Goal: Check status

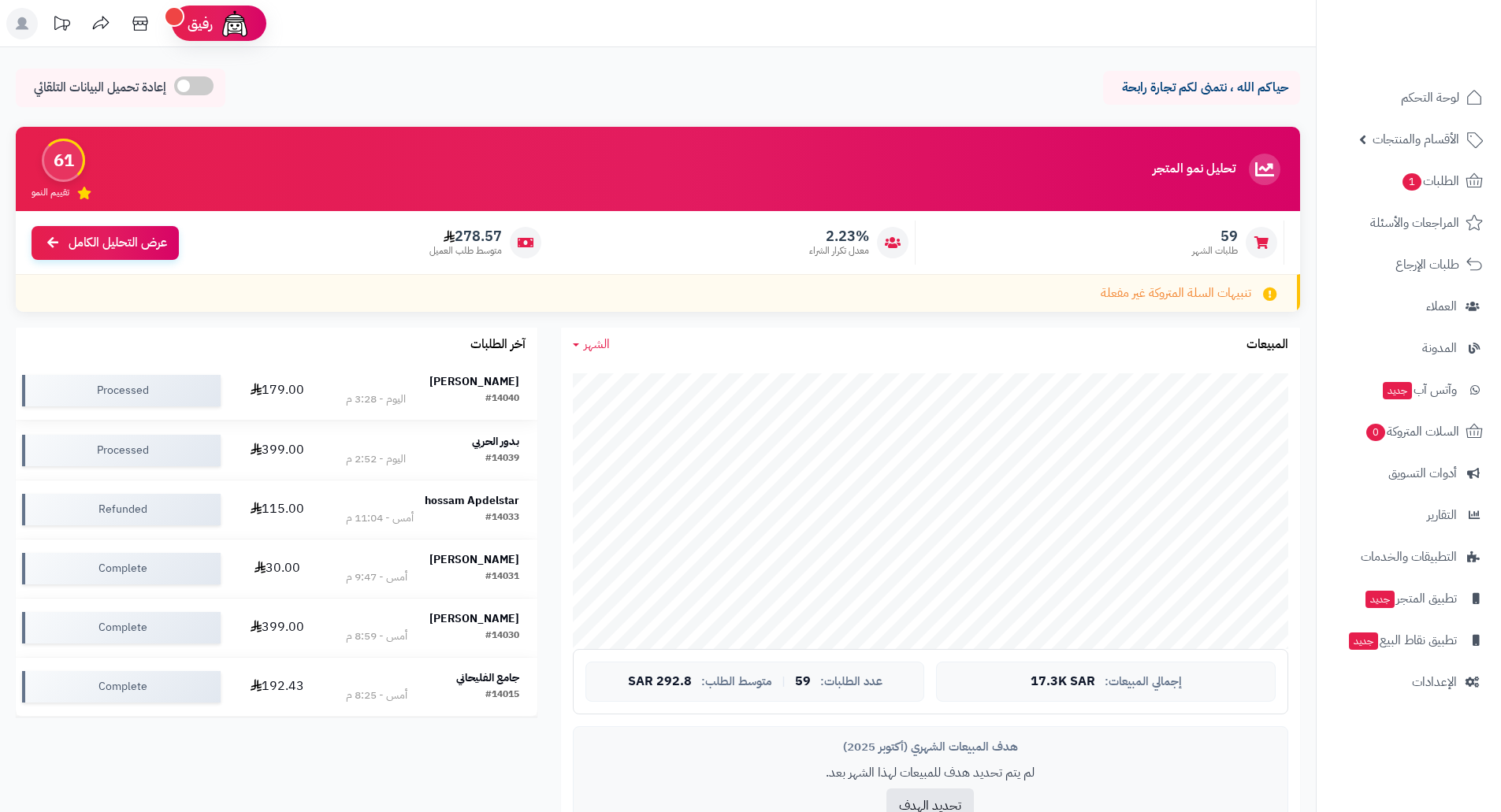
click at [487, 384] on strong "تركي حمدي" at bounding box center [474, 381] width 90 height 16
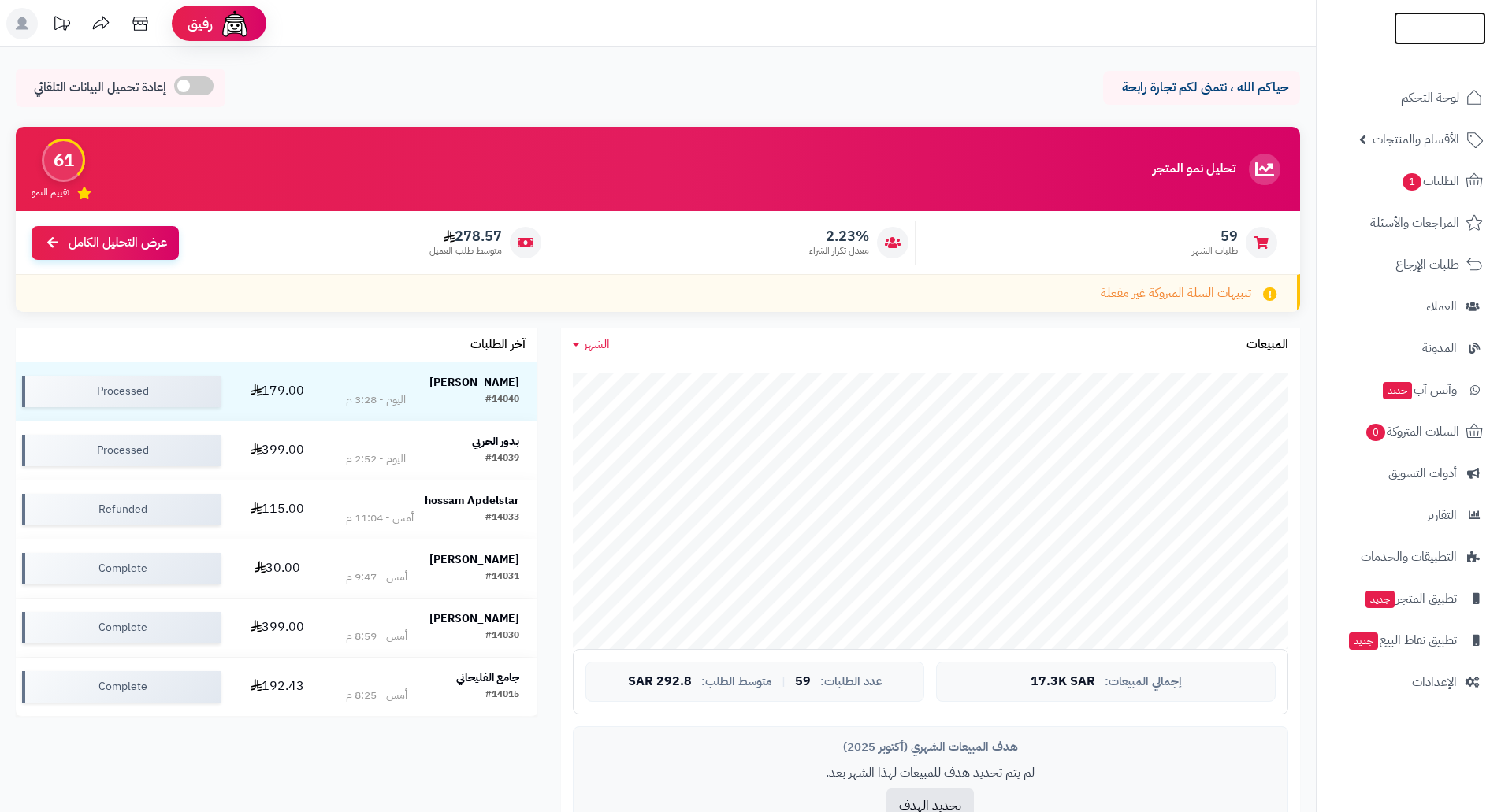
click at [1435, 40] on img at bounding box center [1439, 57] width 92 height 33
